Goal: Task Accomplishment & Management: Complete application form

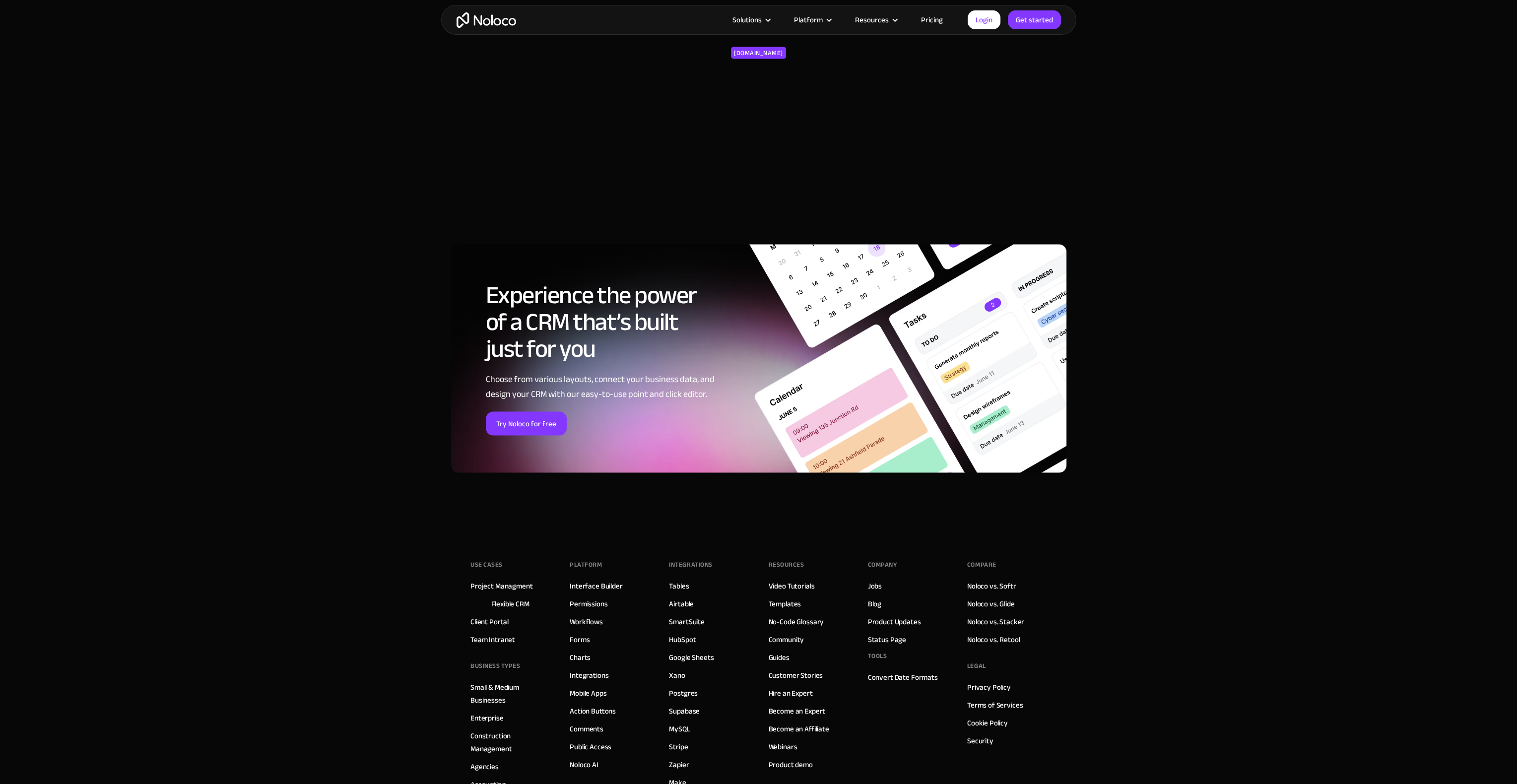
scroll to position [3976, 0]
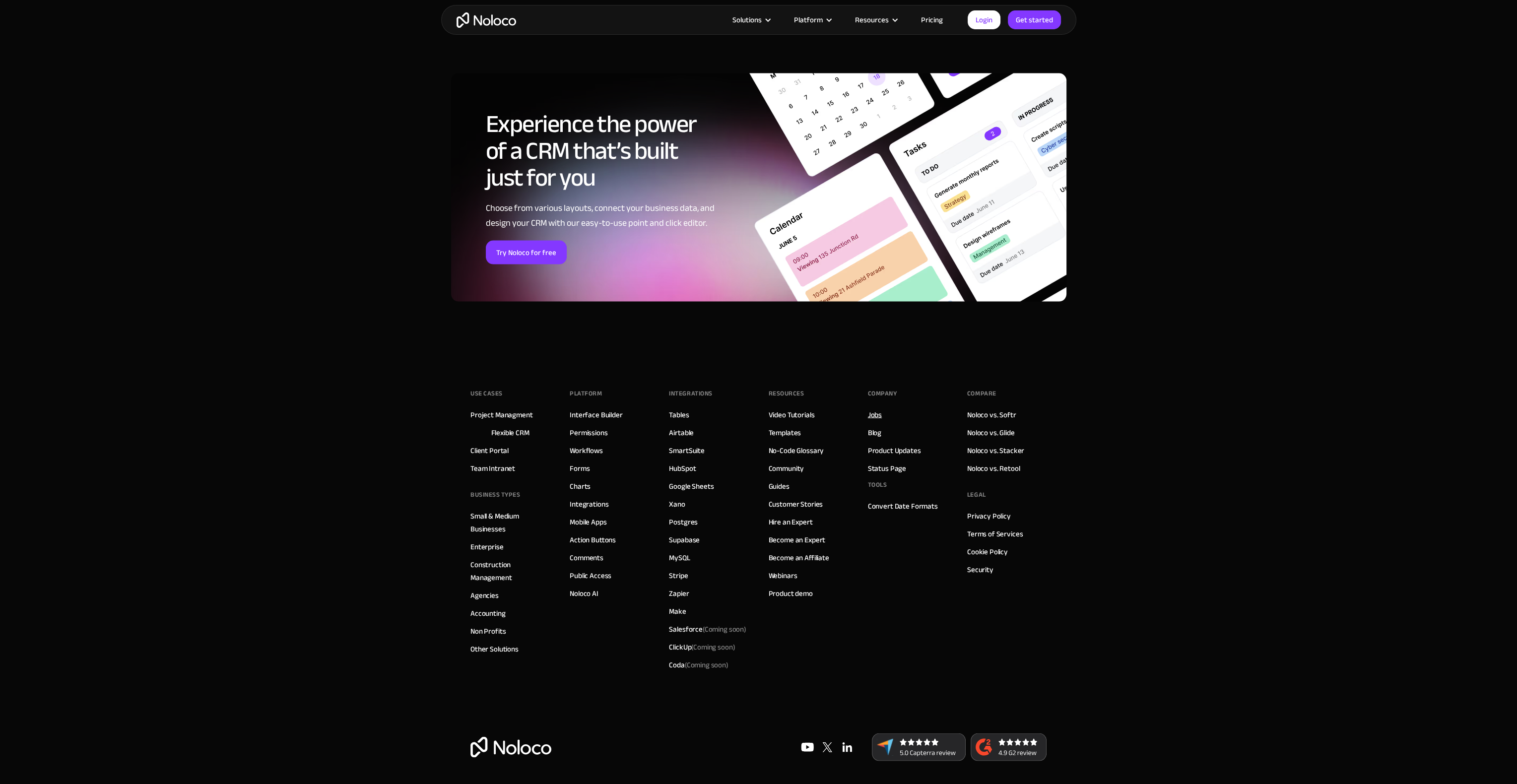
click at [877, 412] on link "Jobs" at bounding box center [875, 414] width 14 height 12
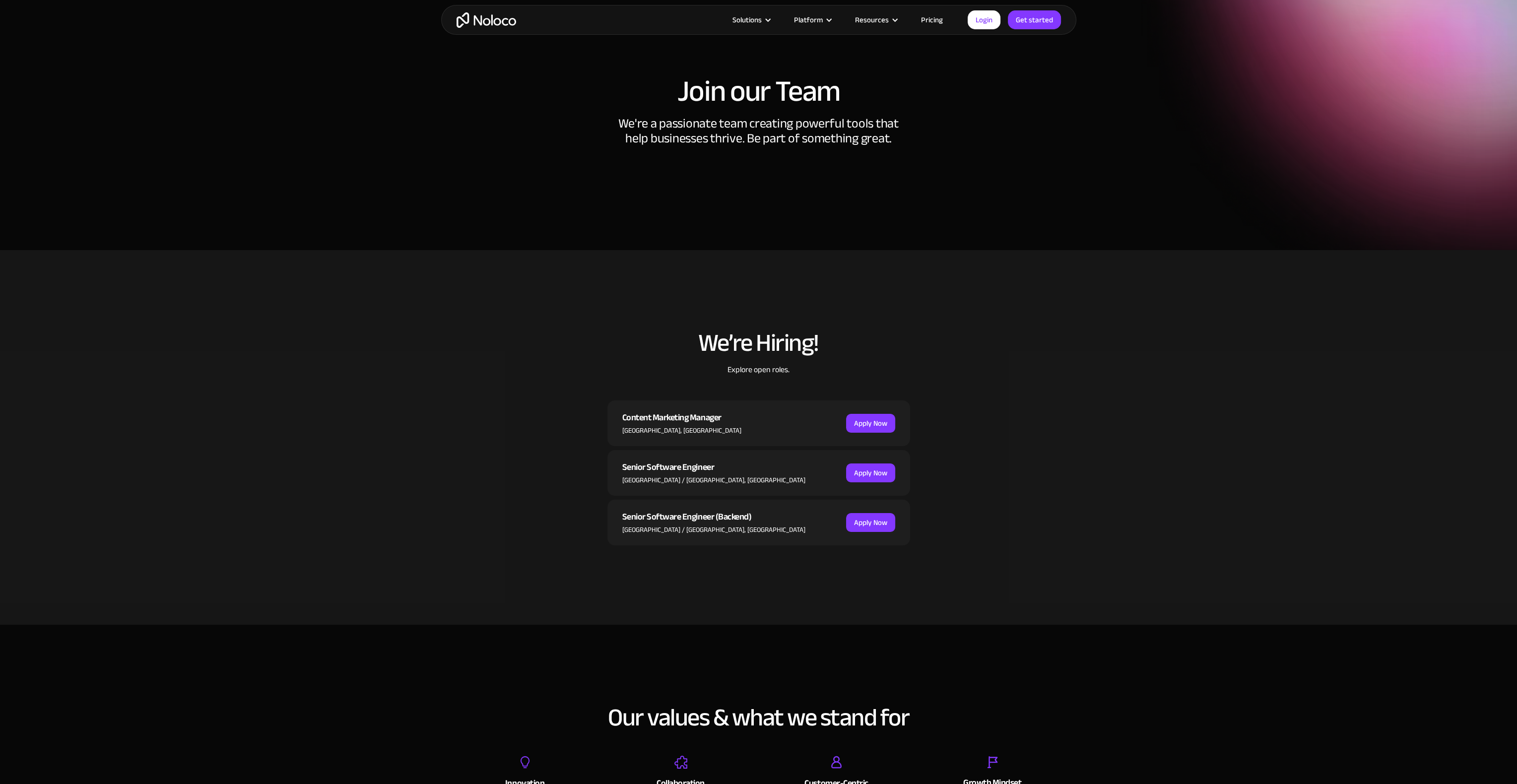
scroll to position [99, 0]
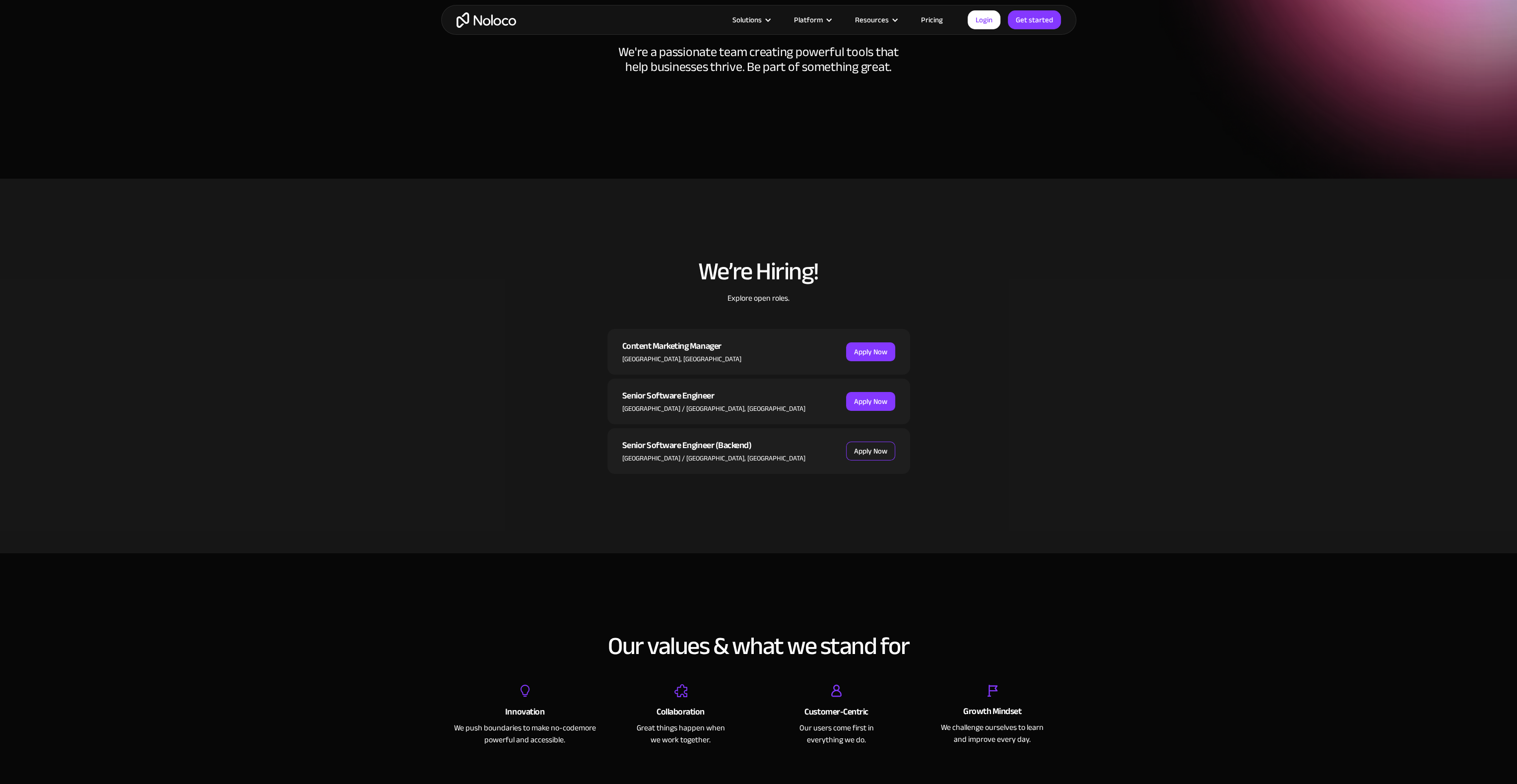
click at [862, 451] on link "Apply Now" at bounding box center [870, 451] width 49 height 19
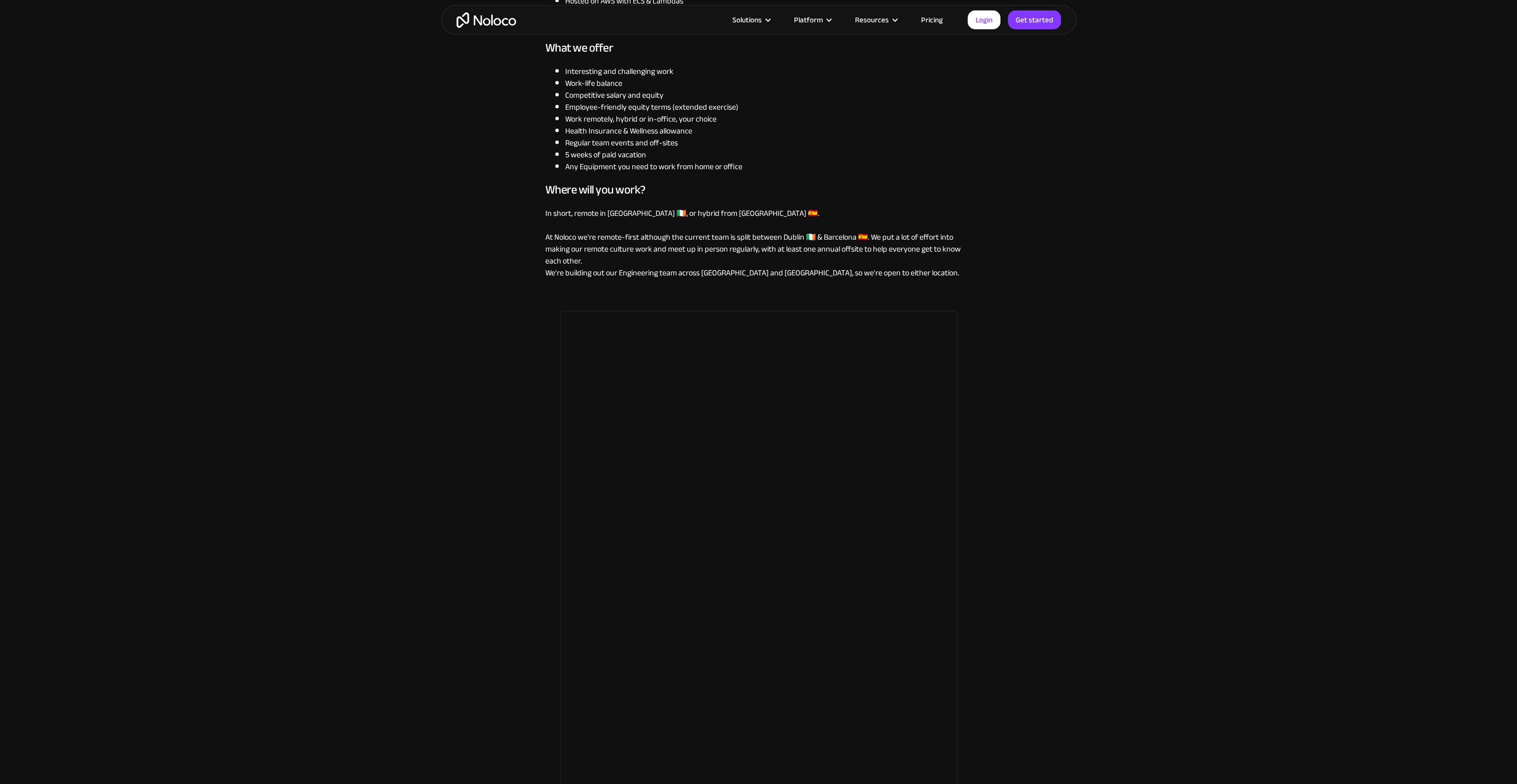
scroll to position [992, 0]
